Goal: Task Accomplishment & Management: Manage account settings

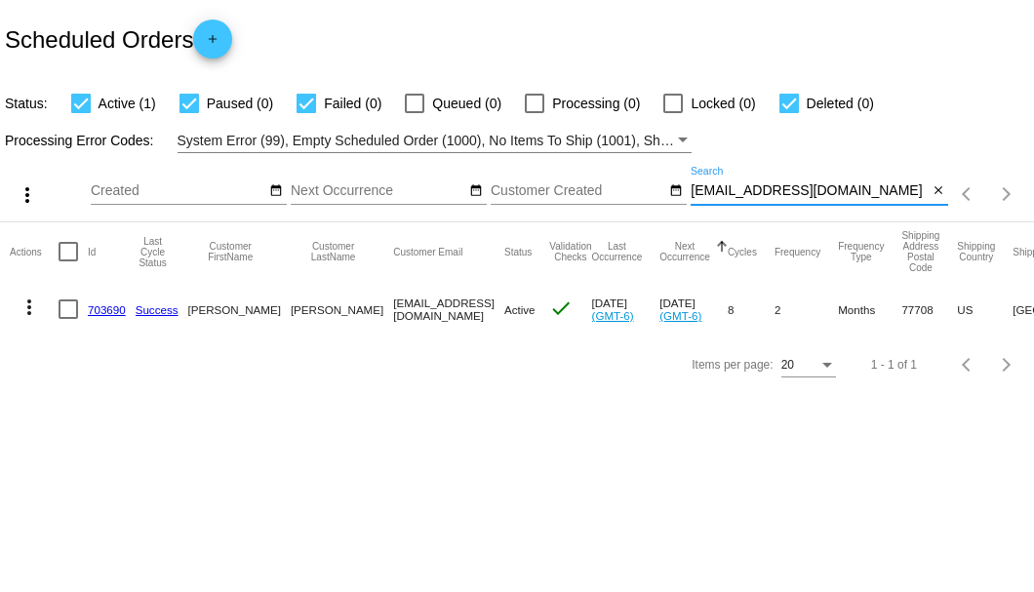
drag, startPoint x: 860, startPoint y: 184, endPoint x: 689, endPoint y: 197, distance: 171.1
click at [689, 197] on div "more_vert Aug Jan Feb Mar [DATE]" at bounding box center [517, 187] width 1034 height 69
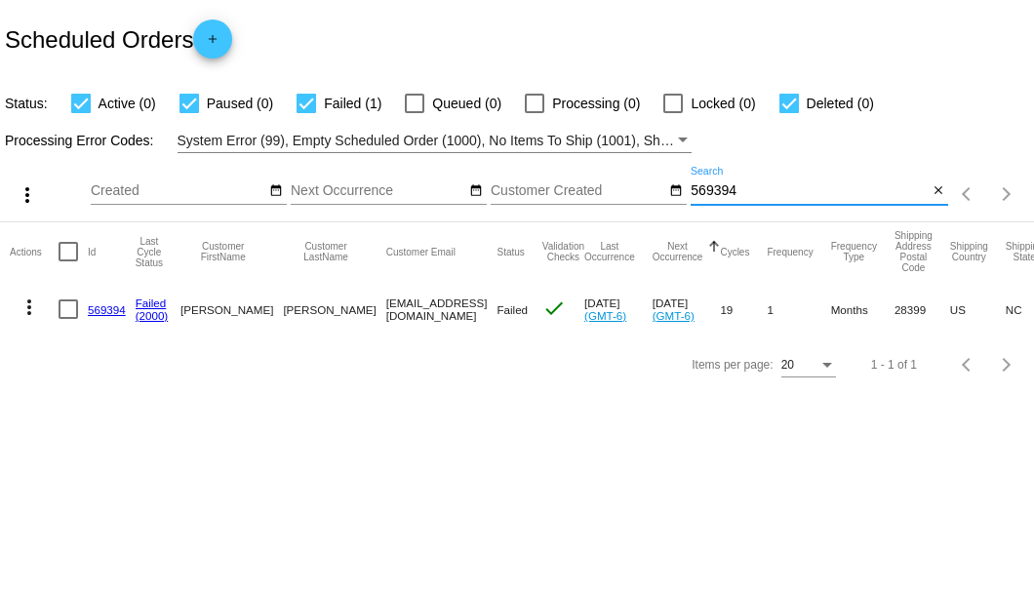
type input "569394"
click at [77, 310] on div at bounding box center [69, 309] width 20 height 20
click at [68, 319] on input "checkbox" at bounding box center [67, 319] width 1 height 1
checkbox input "true"
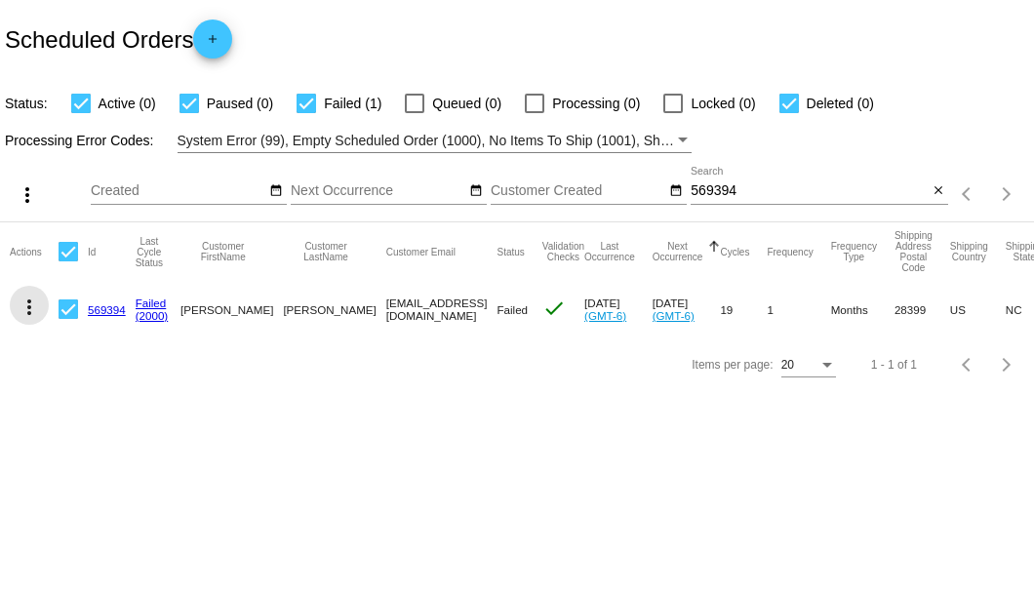
click at [33, 308] on mat-icon "more_vert" at bounding box center [29, 306] width 23 height 23
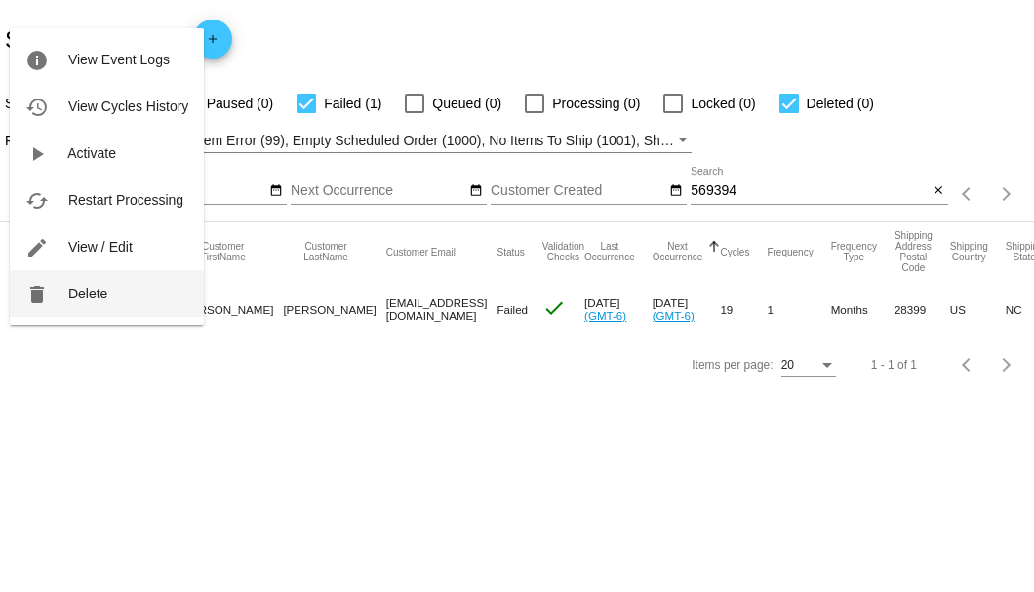
click at [75, 302] on button "delete Delete" at bounding box center [107, 293] width 194 height 47
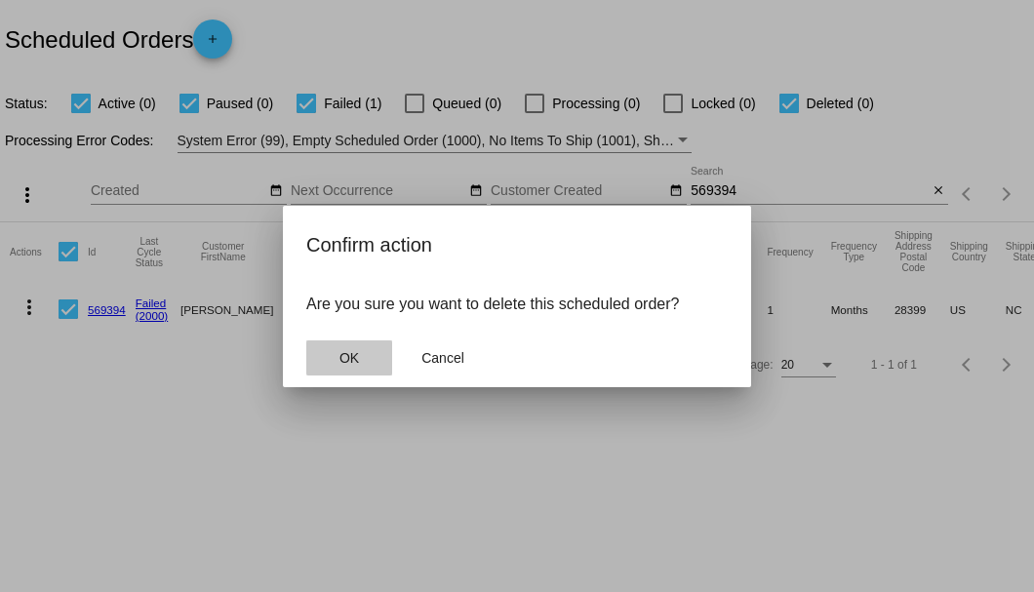
click at [353, 355] on span "OK" at bounding box center [349, 358] width 20 height 16
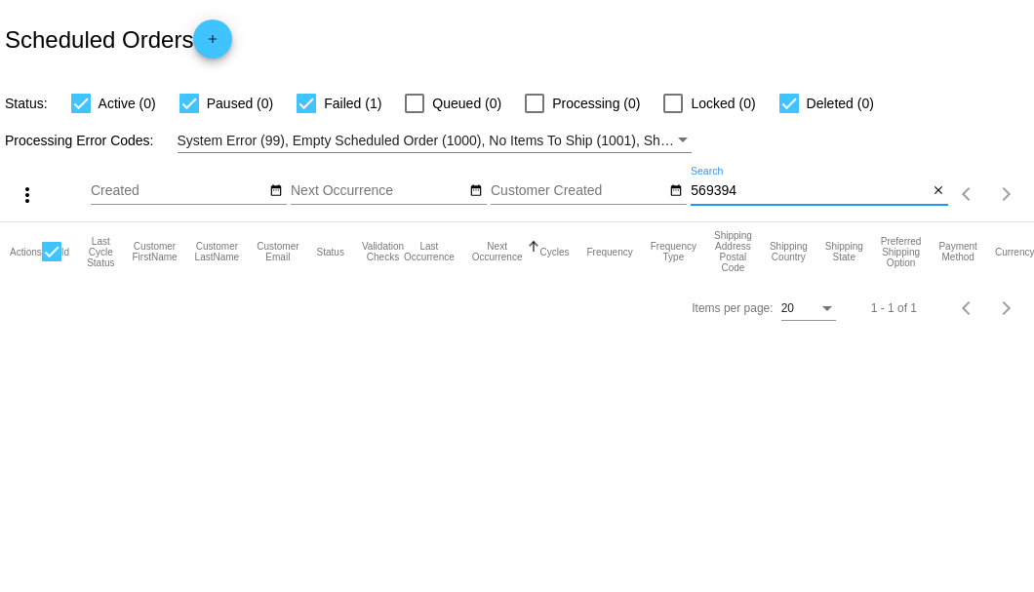
click at [741, 194] on input "569394" at bounding box center [808, 191] width 237 height 16
type input "569394"
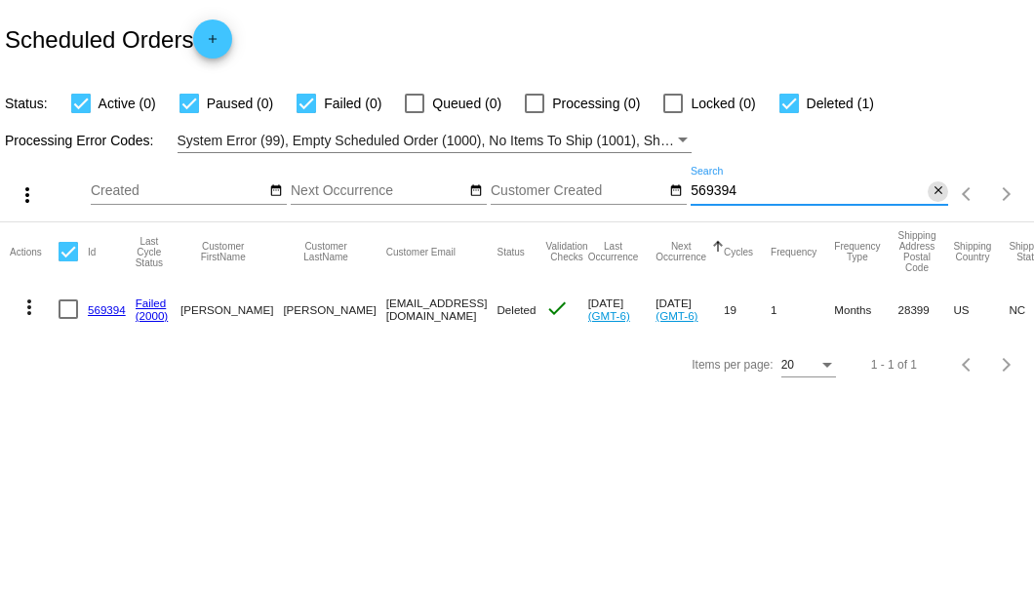
click at [933, 193] on mat-icon "close" at bounding box center [938, 191] width 14 height 16
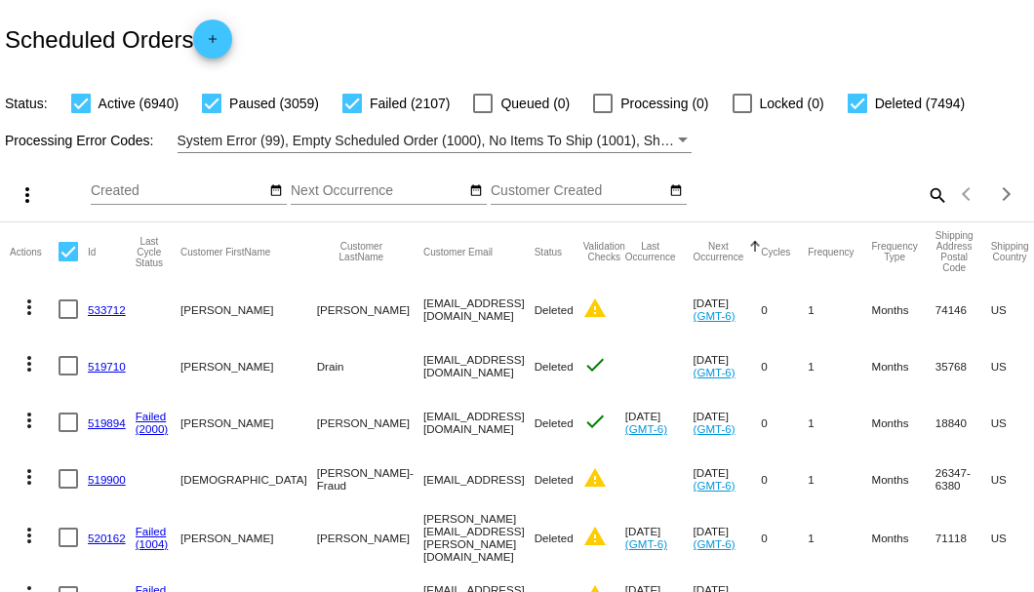
click at [924, 210] on mat-icon "search" at bounding box center [935, 194] width 23 height 30
click at [923, 199] on input "Search" at bounding box center [818, 191] width 257 height 16
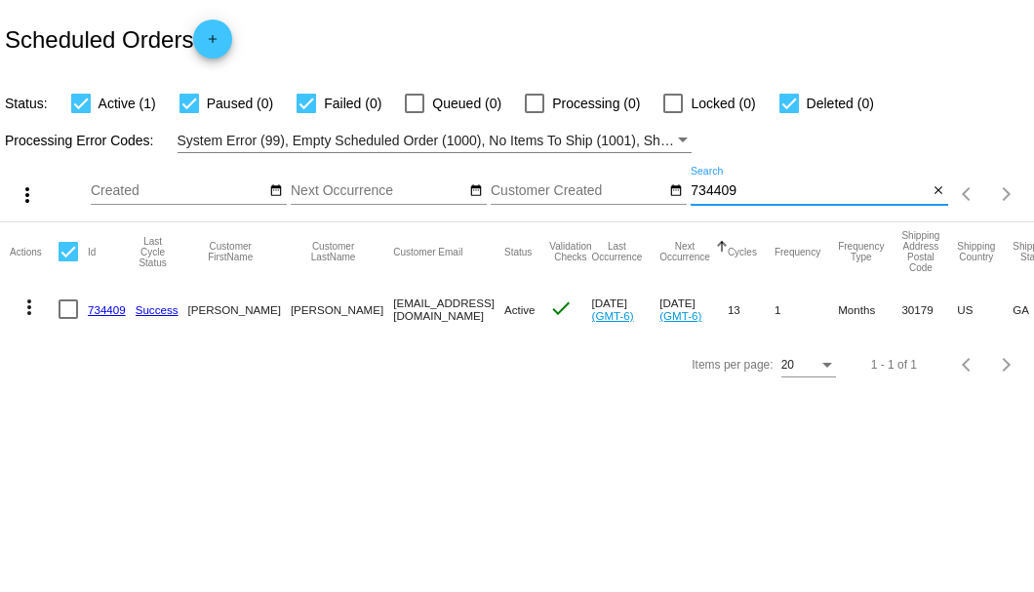
type input "734409"
click at [101, 304] on link "734409" at bounding box center [107, 309] width 38 height 13
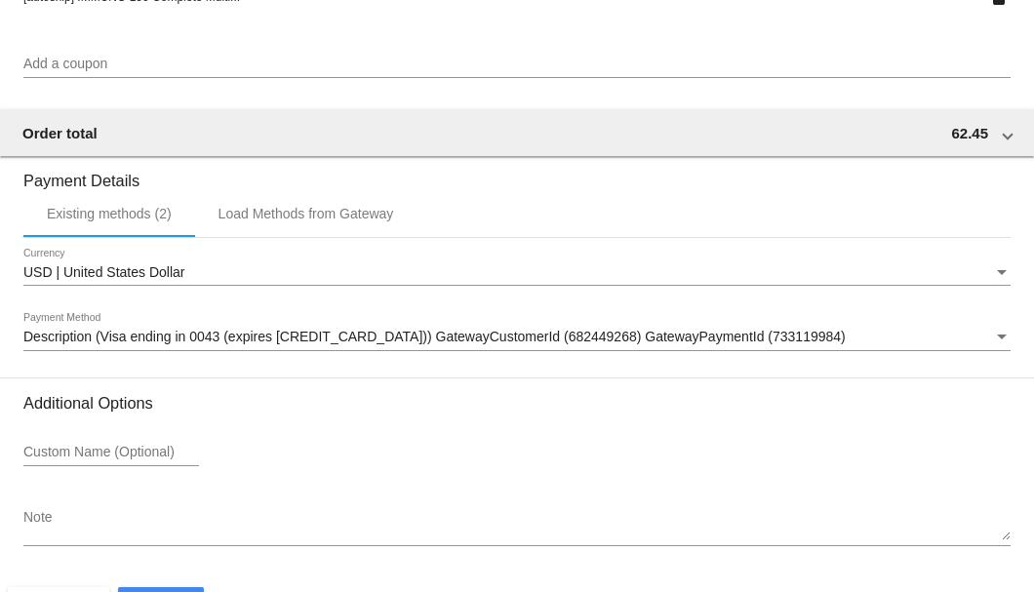
scroll to position [1882, 0]
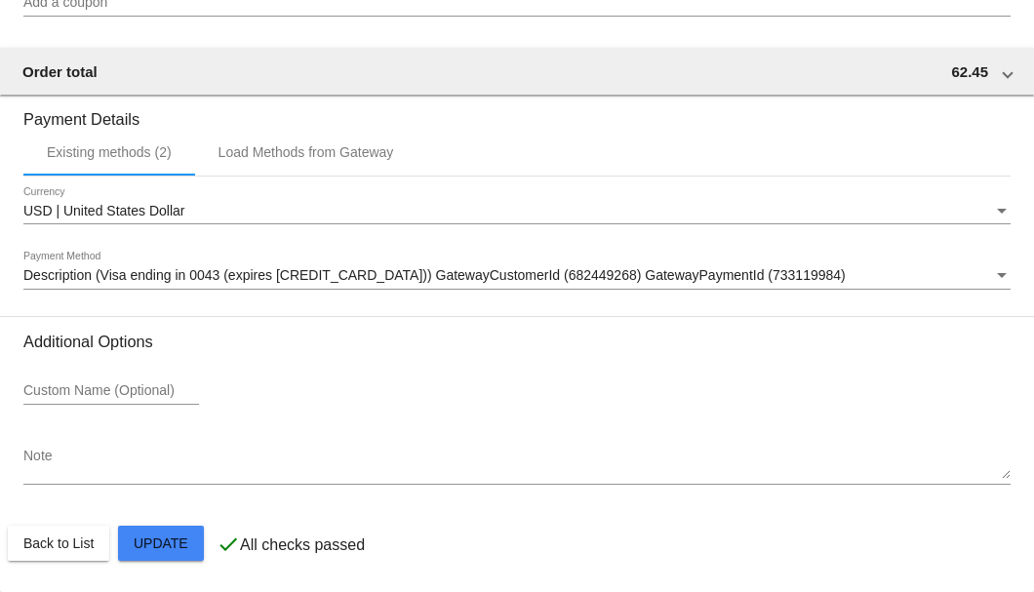
click at [109, 483] on div "Note" at bounding box center [516, 459] width 987 height 54
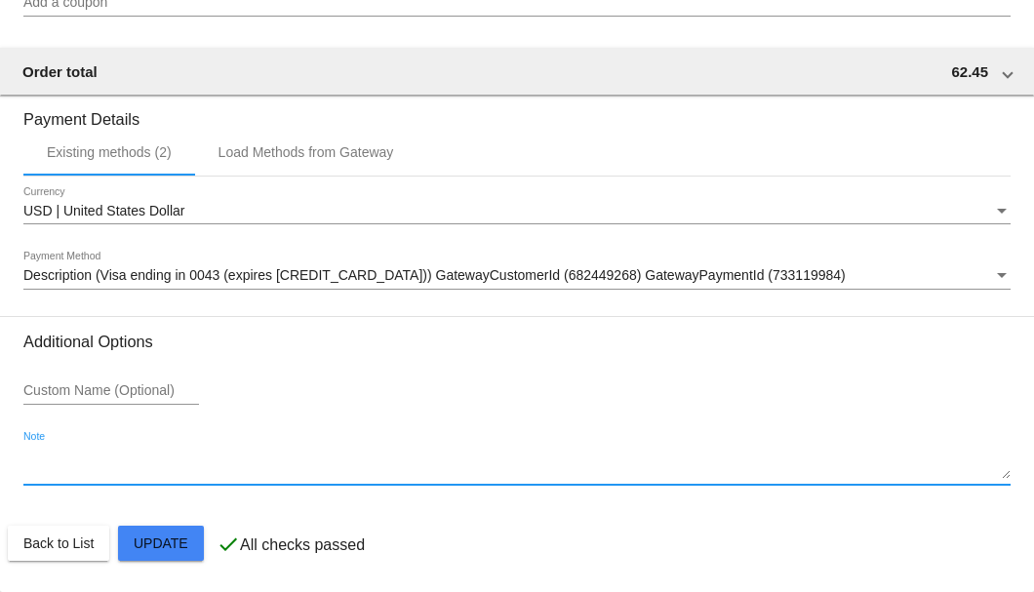
click at [107, 474] on textarea "Note" at bounding box center [516, 464] width 987 height 31
type textarea "*"
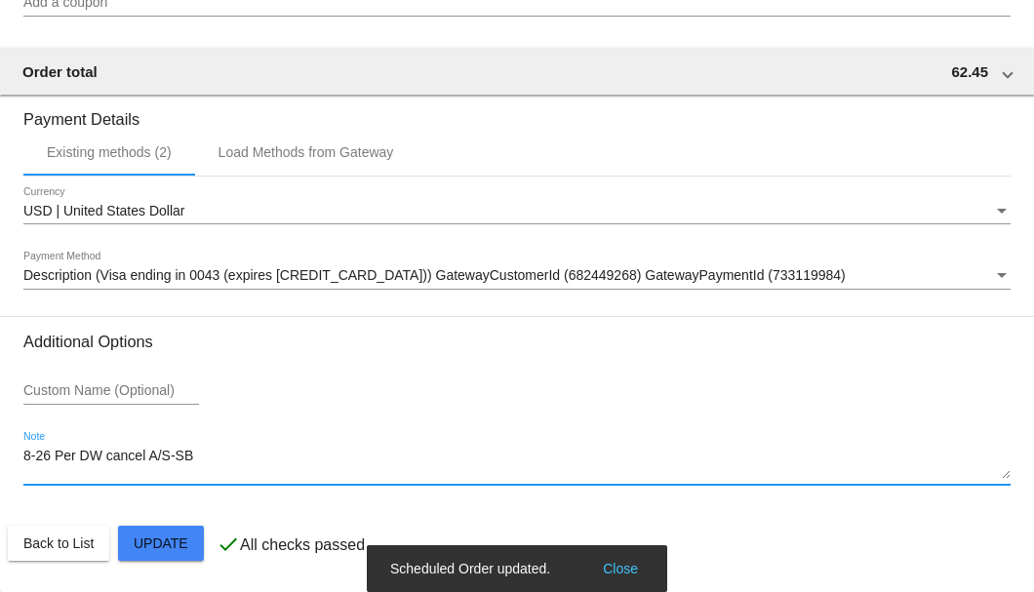
type textarea "8-26 Per DW cancel A/S-SB"
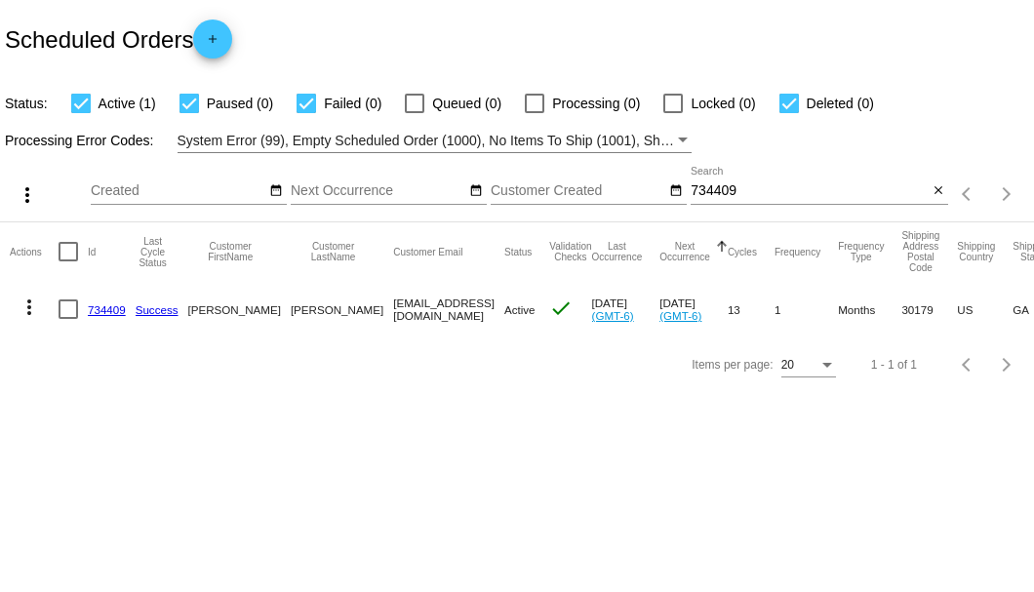
click at [71, 311] on div at bounding box center [69, 309] width 20 height 20
click at [68, 319] on input "checkbox" at bounding box center [67, 319] width 1 height 1
checkbox input "true"
click at [28, 311] on mat-icon "more_vert" at bounding box center [29, 306] width 23 height 23
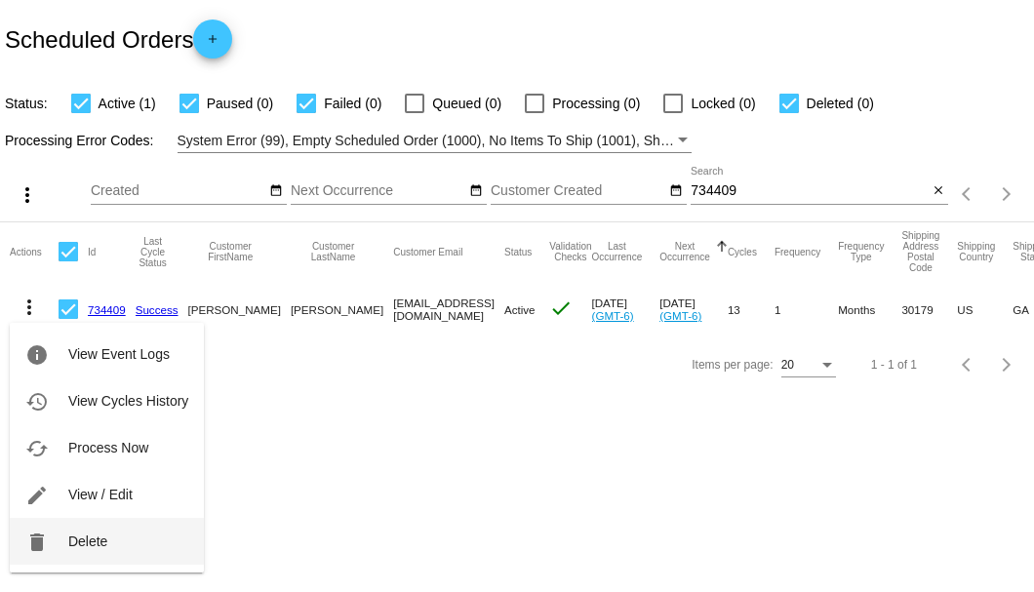
click at [103, 537] on span "Delete" at bounding box center [87, 541] width 39 height 16
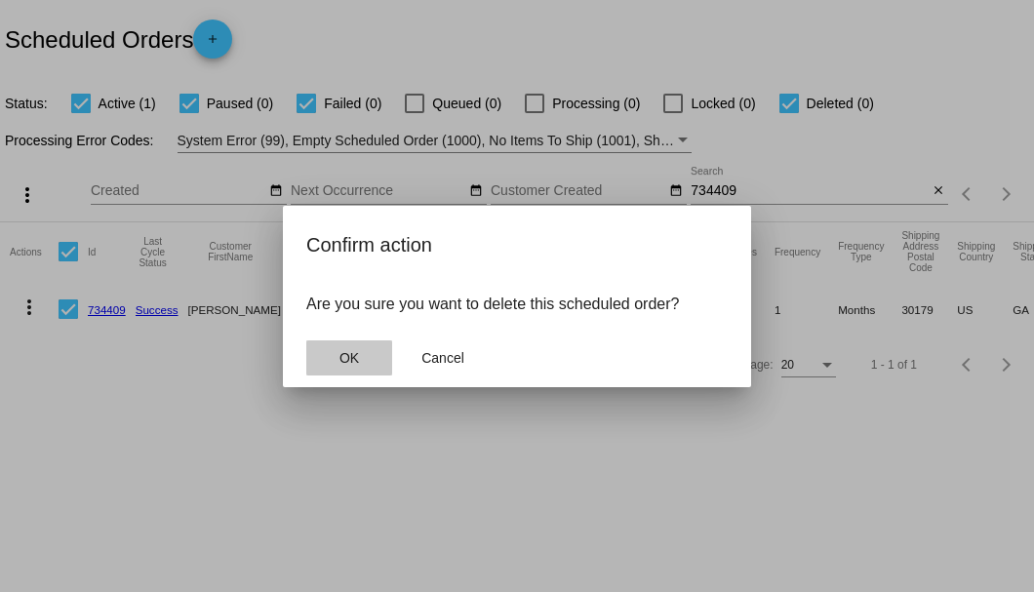
click at [330, 373] on button "OK" at bounding box center [349, 357] width 86 height 35
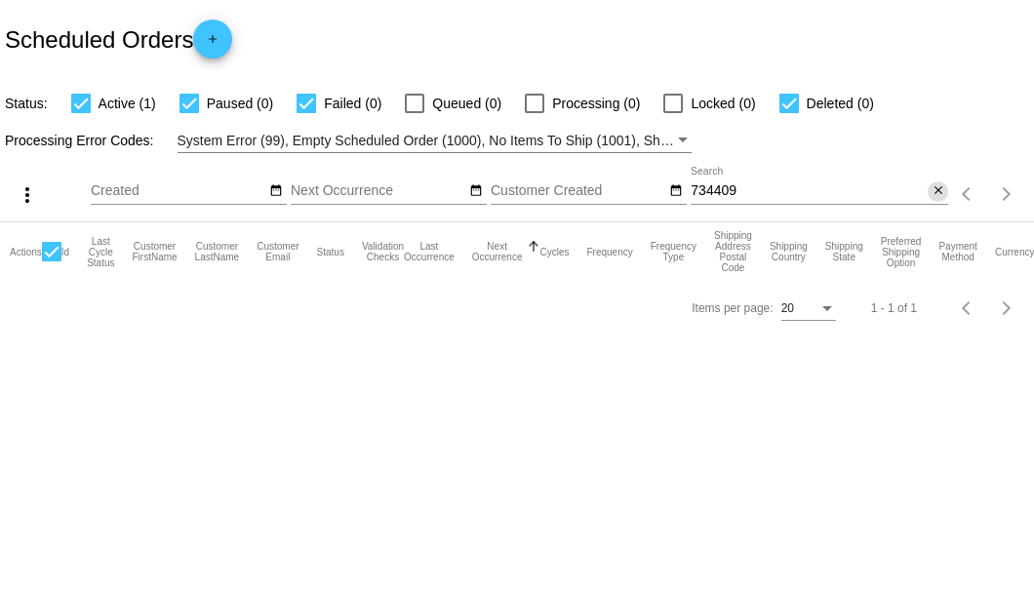
click at [928, 195] on button "close" at bounding box center [937, 191] width 20 height 20
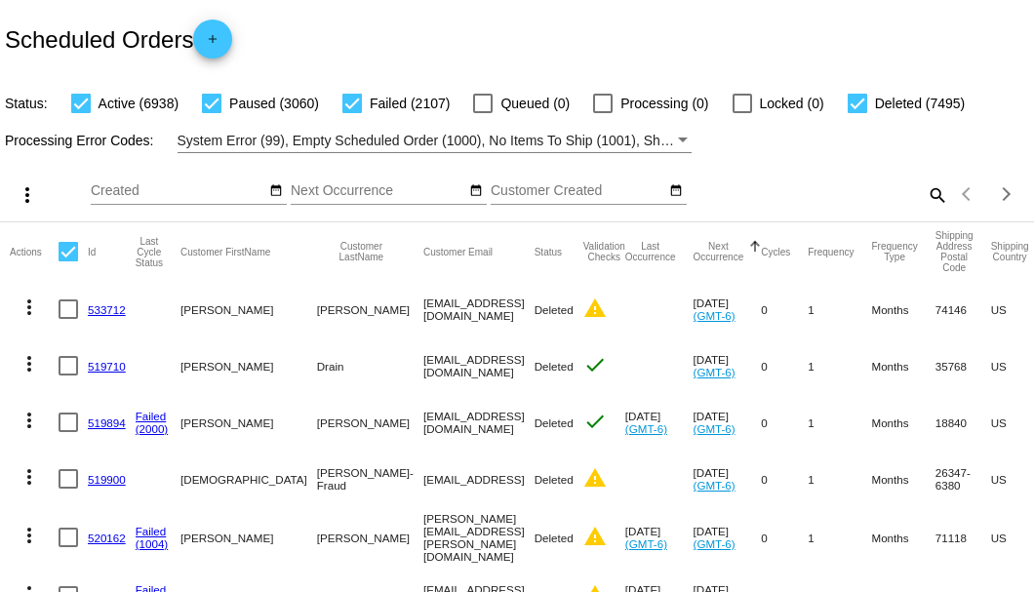
click at [712, 75] on div "Scheduled Orders add" at bounding box center [517, 39] width 1034 height 78
click at [834, 20] on div "Scheduled Orders add" at bounding box center [517, 39] width 1034 height 78
